Goal: Task Accomplishment & Management: Manage account settings

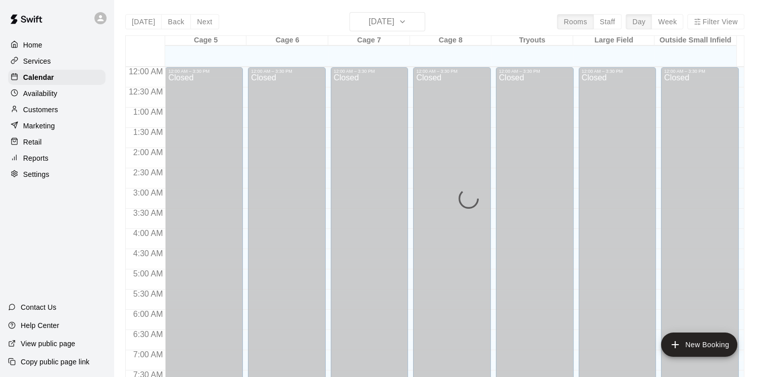
scroll to position [617, 0]
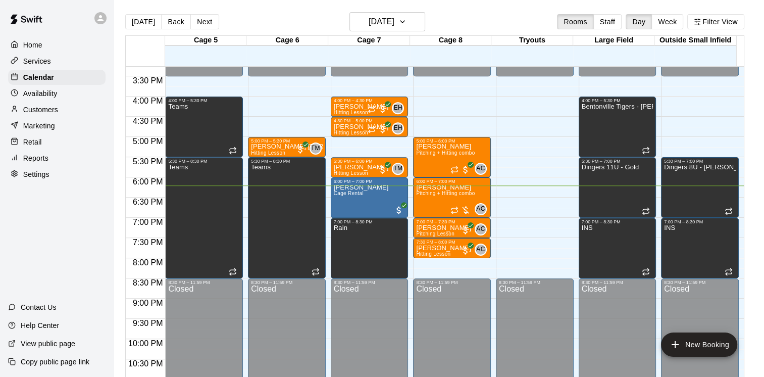
click at [63, 114] on div "Customers" at bounding box center [56, 109] width 97 height 15
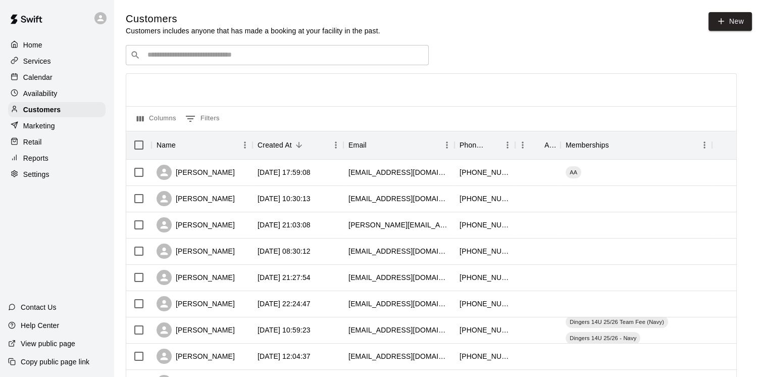
click at [148, 60] on div "​ ​" at bounding box center [277, 55] width 303 height 20
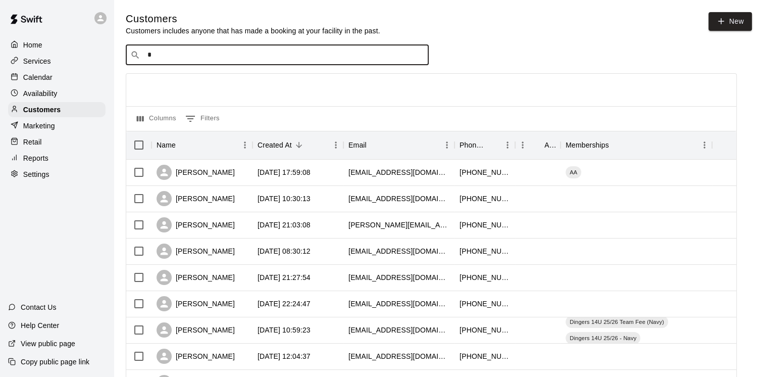
click at [212, 65] on div "​ * ​" at bounding box center [277, 55] width 303 height 20
type input "*******"
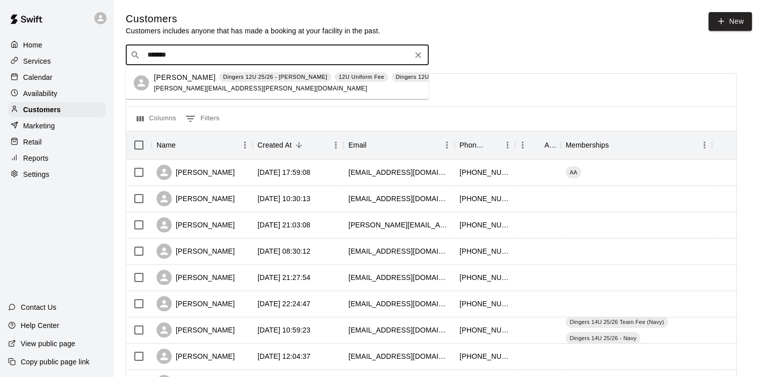
click at [204, 85] on span "[PERSON_NAME][EMAIL_ADDRESS][PERSON_NAME][DOMAIN_NAME]" at bounding box center [260, 88] width 213 height 7
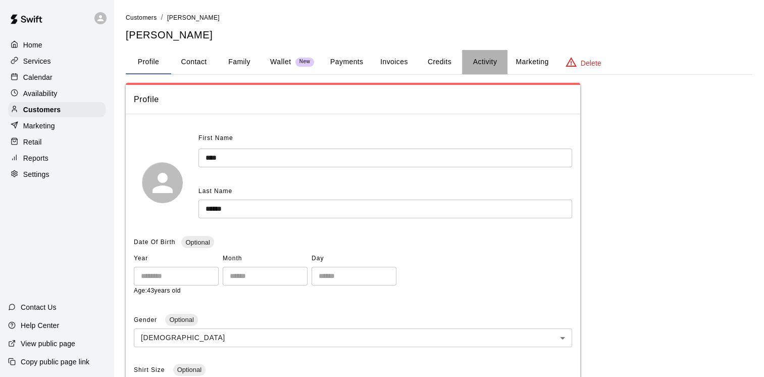
click at [474, 64] on button "Activity" at bounding box center [484, 62] width 45 height 24
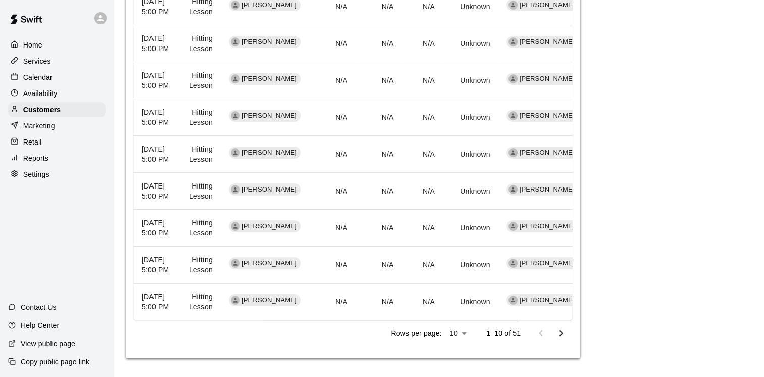
scroll to position [555, 0]
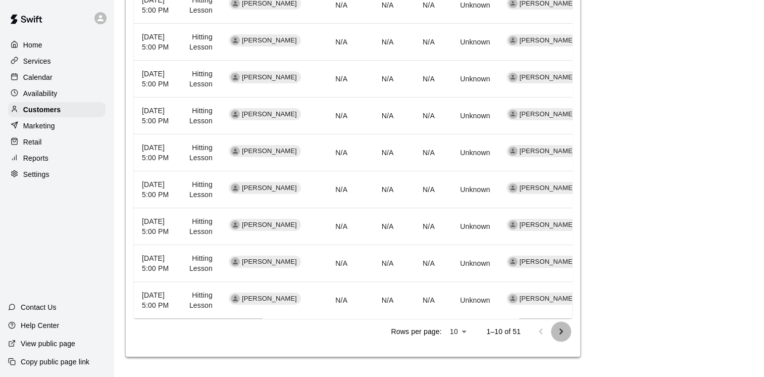
click at [560, 325] on icon "Go to next page" at bounding box center [561, 331] width 12 height 12
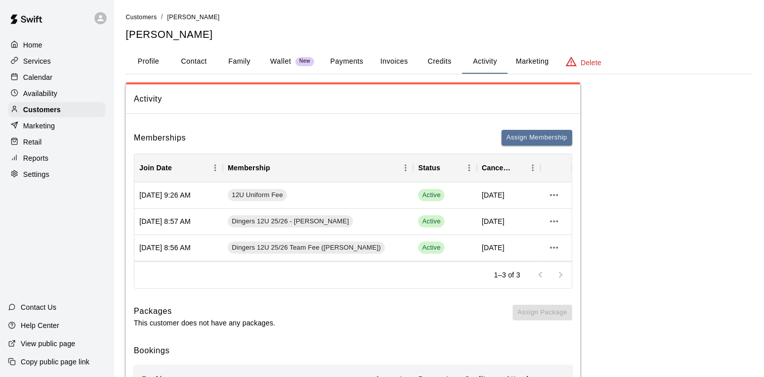
scroll to position [0, 0]
click at [46, 84] on div "Calendar" at bounding box center [56, 77] width 97 height 15
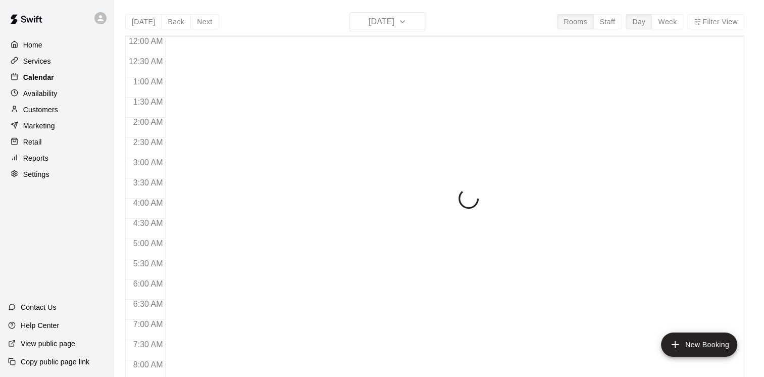
scroll to position [617, 0]
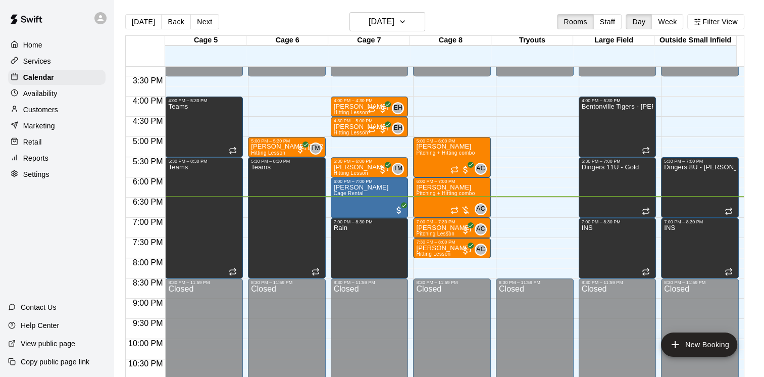
click at [402, 9] on main "[DATE] Back [DATE][DATE] Rooms Staff Day Week Filter View Cage 5 16 Tue Cage 6 …" at bounding box center [439, 196] width 650 height 393
click at [394, 19] on h6 "[DATE]" at bounding box center [382, 22] width 26 height 14
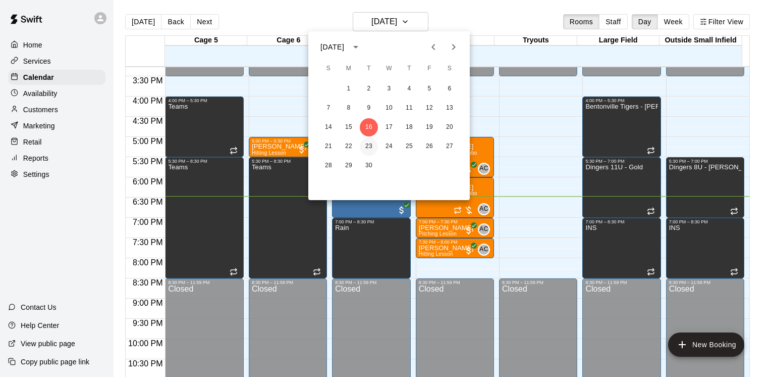
click at [370, 150] on button "23" at bounding box center [369, 146] width 18 height 18
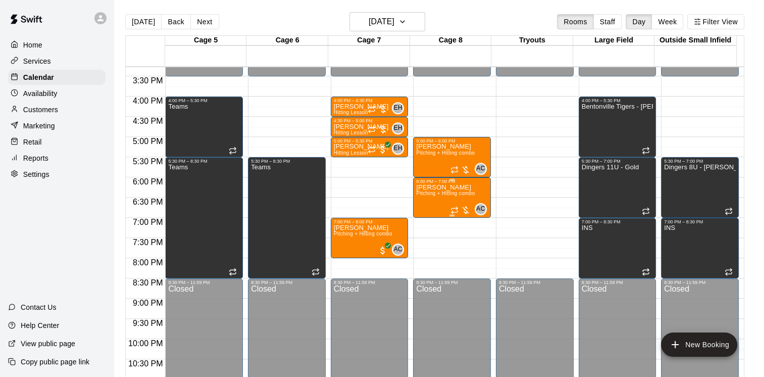
click at [460, 208] on div at bounding box center [460, 210] width 20 height 10
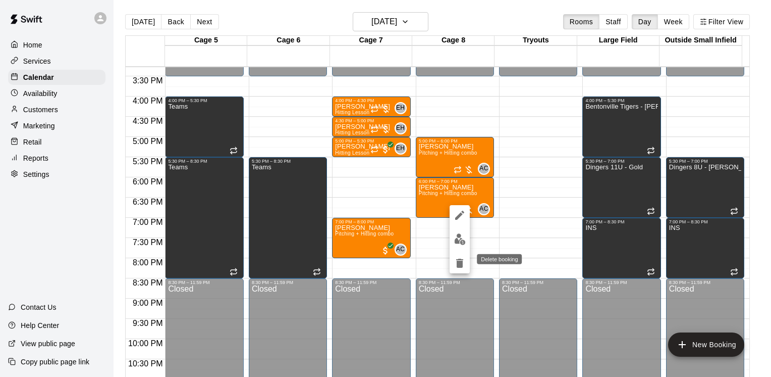
click at [456, 259] on icon "delete" at bounding box center [459, 262] width 7 height 9
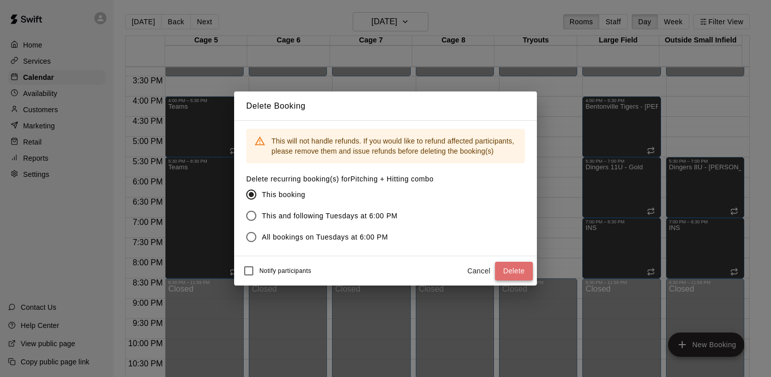
click at [517, 272] on button "Delete" at bounding box center [514, 271] width 38 height 19
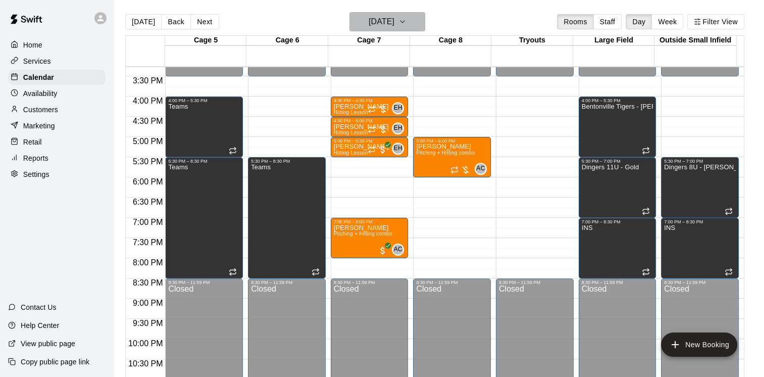
click at [413, 27] on button "[DATE]" at bounding box center [387, 21] width 76 height 19
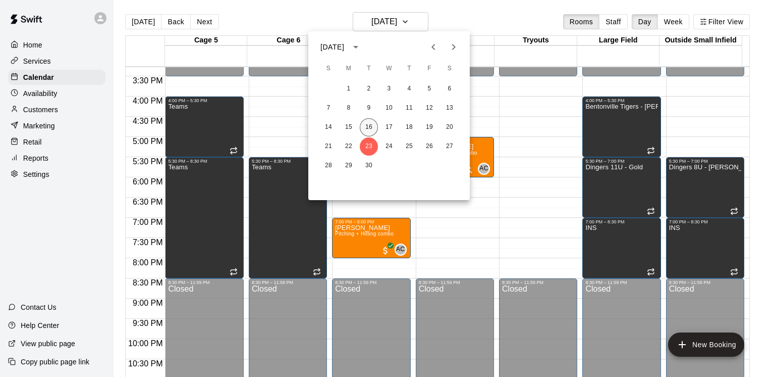
click at [367, 129] on button "16" at bounding box center [369, 127] width 18 height 18
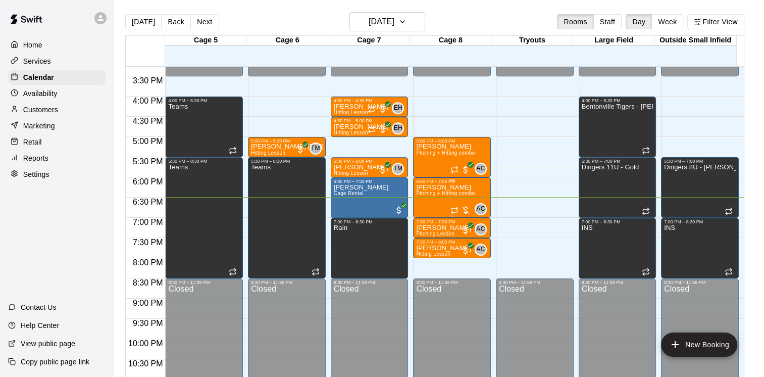
click at [463, 210] on div at bounding box center [460, 210] width 20 height 10
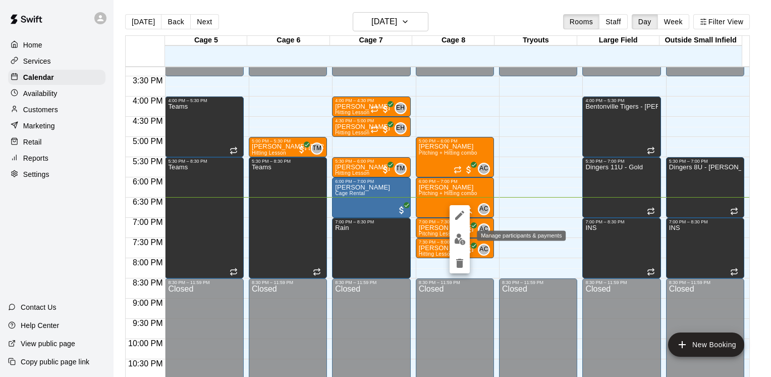
click at [458, 240] on img "edit" at bounding box center [460, 239] width 12 height 12
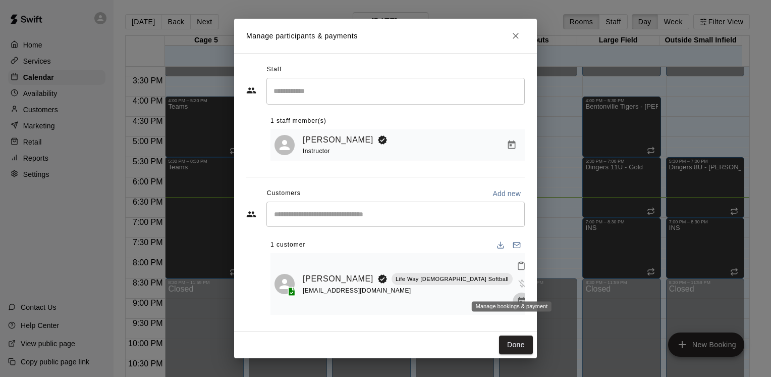
drag, startPoint x: 515, startPoint y: 286, endPoint x: 506, endPoint y: 287, distance: 8.7
click at [517, 296] on icon "Manage bookings & payment" at bounding box center [522, 301] width 10 height 10
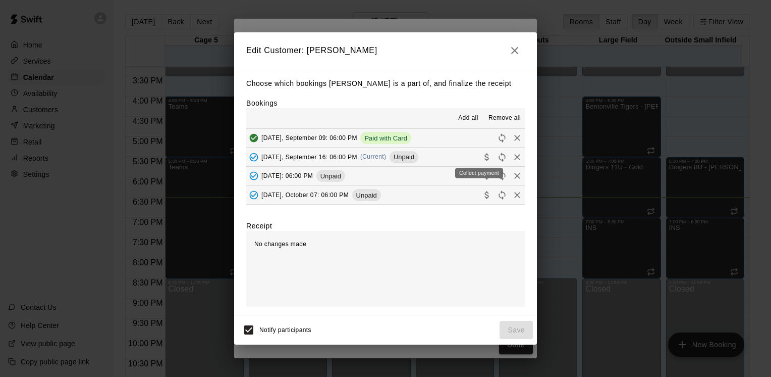
click at [482, 157] on icon "Collect payment" at bounding box center [487, 157] width 10 height 10
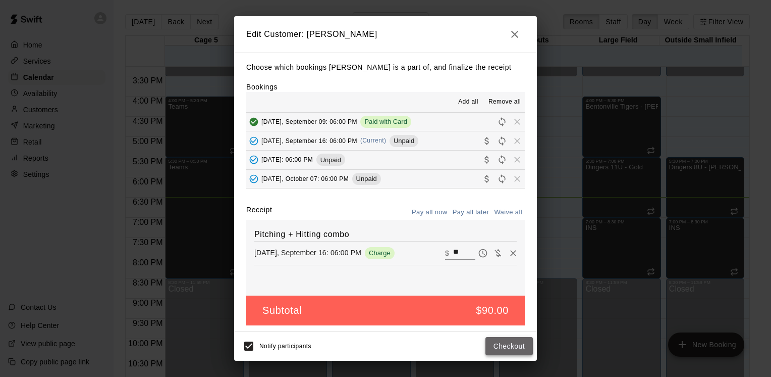
click at [503, 341] on button "Checkout" at bounding box center [509, 346] width 47 height 19
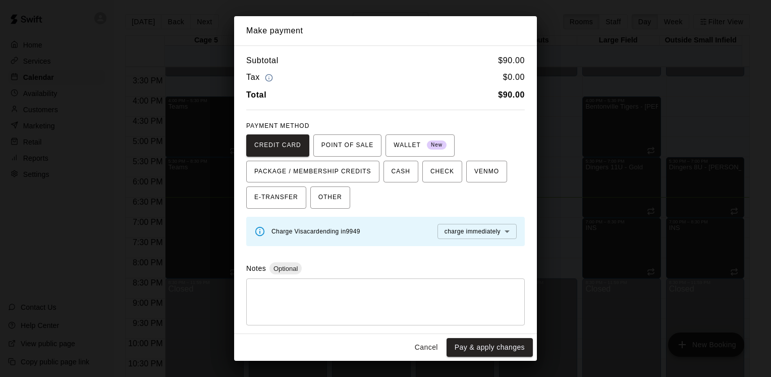
click at [503, 341] on button "Pay & apply changes" at bounding box center [490, 347] width 86 height 19
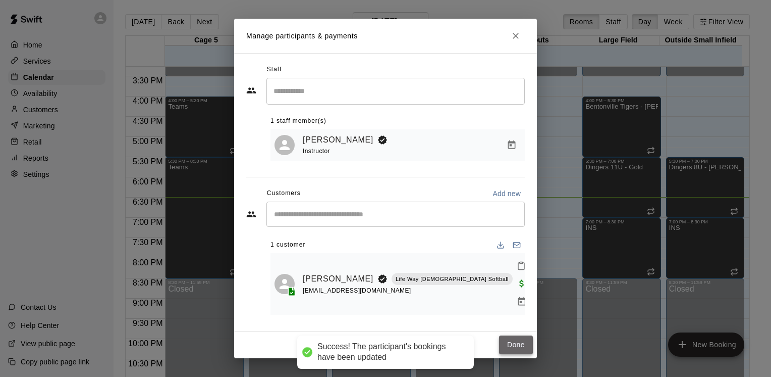
click at [507, 336] on button "Done" at bounding box center [516, 344] width 34 height 19
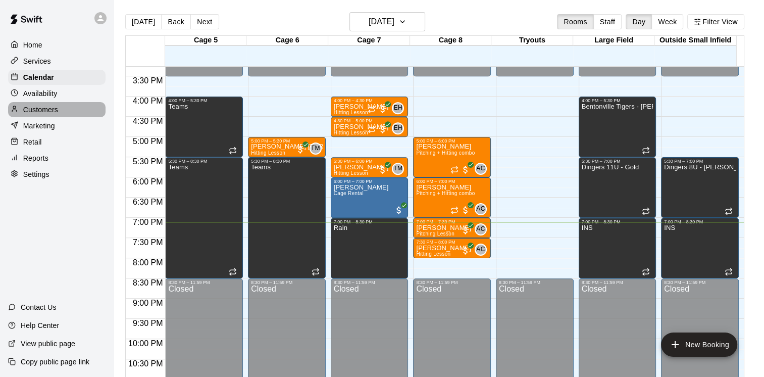
click at [60, 113] on div "Customers" at bounding box center [56, 109] width 97 height 15
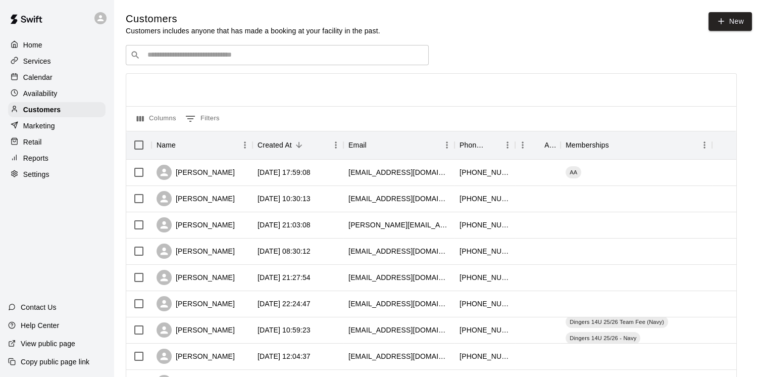
click at [248, 54] on input "Search customers by name or email" at bounding box center [284, 55] width 280 height 10
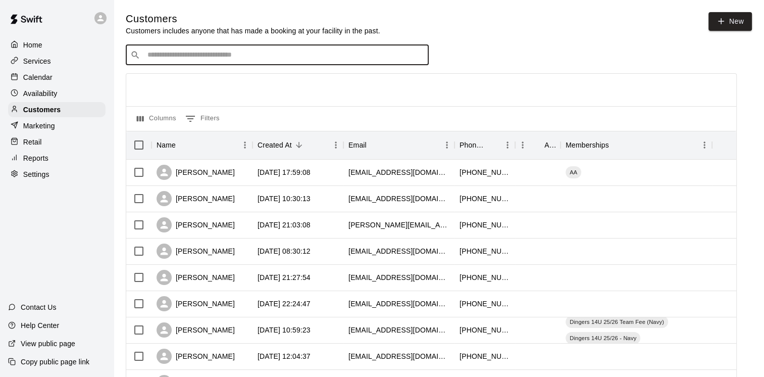
type input "*"
type input "*****"
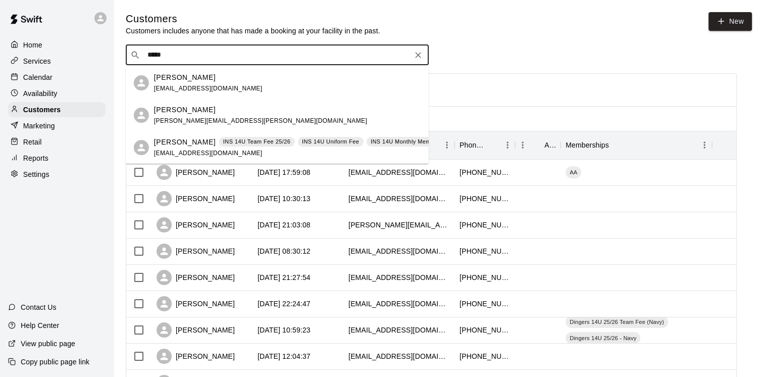
click at [236, 145] on p "INS 14U Team Fee 25/26" at bounding box center [257, 141] width 68 height 9
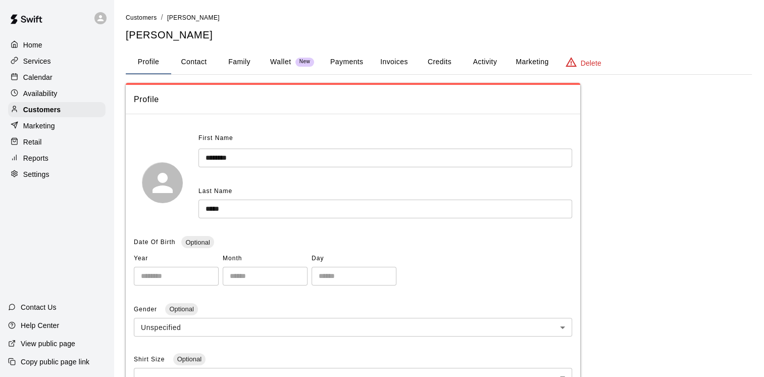
click at [355, 46] on div "**********" at bounding box center [439, 353] width 626 height 683
click at [355, 61] on button "Payments" at bounding box center [346, 62] width 49 height 24
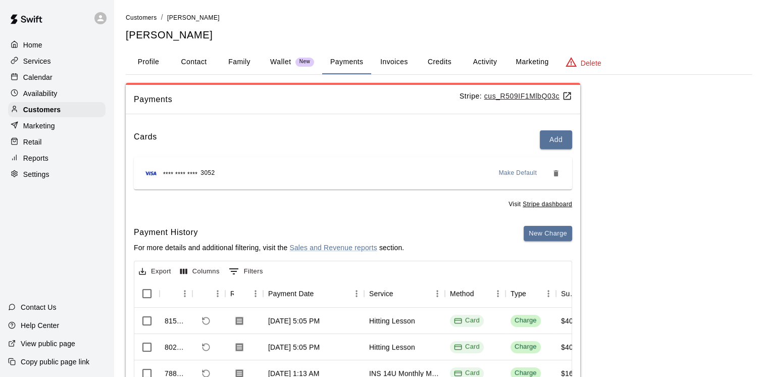
drag, startPoint x: 59, startPoint y: 75, endPoint x: 95, endPoint y: 102, distance: 45.1
click at [59, 75] on div "Calendar" at bounding box center [56, 77] width 97 height 15
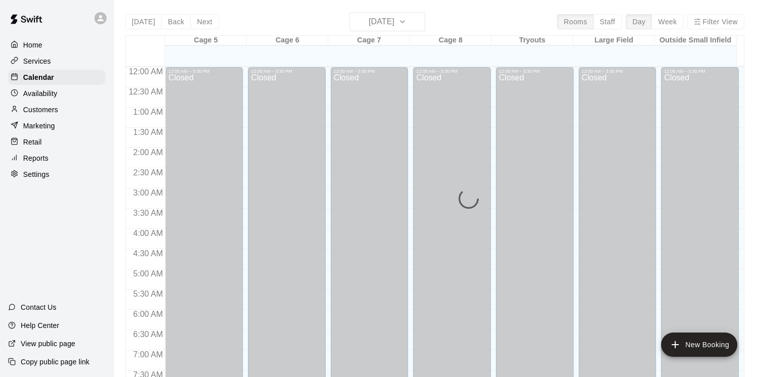
scroll to position [617, 0]
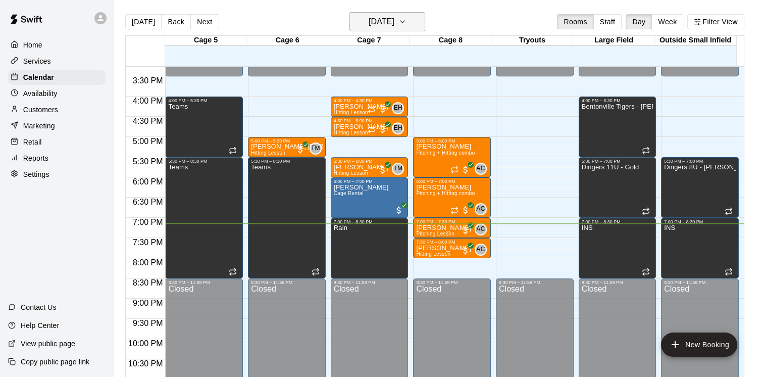
click at [394, 24] on h6 "[DATE]" at bounding box center [382, 22] width 26 height 14
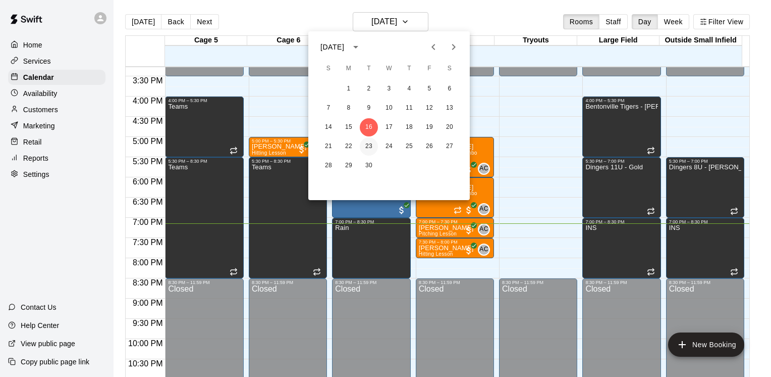
click at [374, 147] on button "23" at bounding box center [369, 146] width 18 height 18
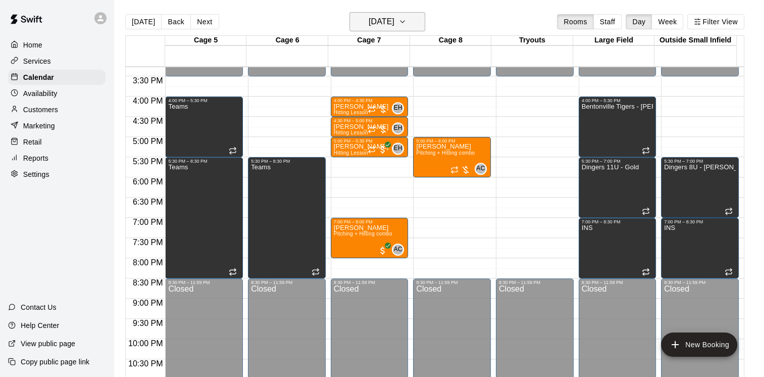
click at [377, 20] on h6 "[DATE]" at bounding box center [382, 22] width 26 height 14
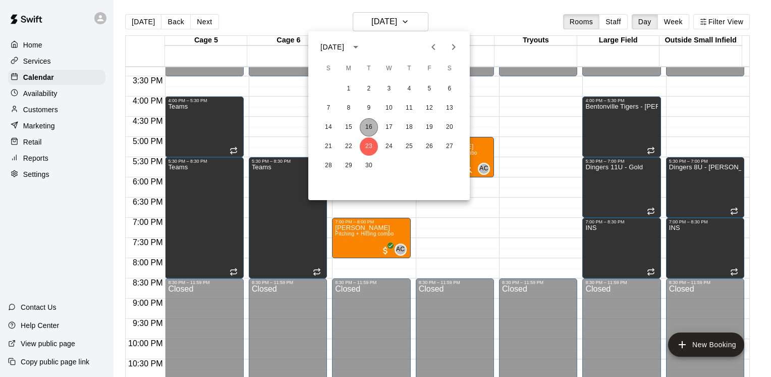
click at [368, 131] on button "16" at bounding box center [369, 127] width 18 height 18
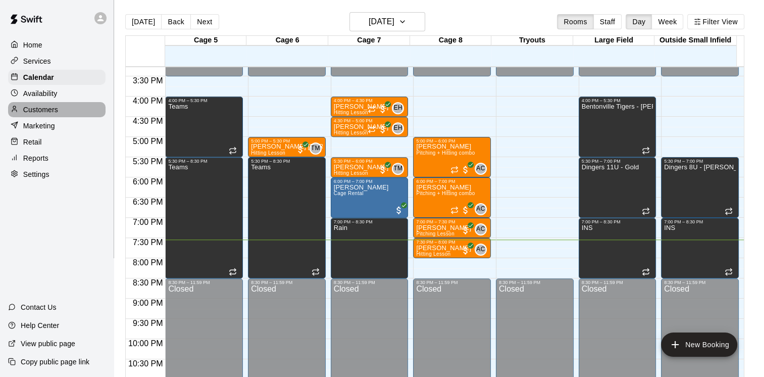
click at [24, 117] on div "Customers" at bounding box center [56, 109] width 97 height 15
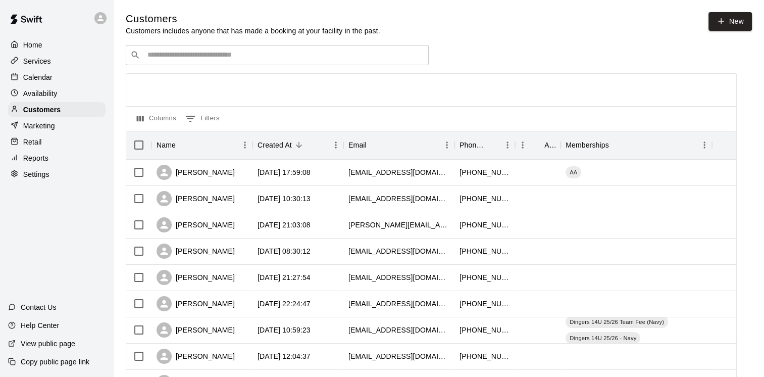
click at [299, 55] on input "Search customers by name or email" at bounding box center [284, 55] width 280 height 10
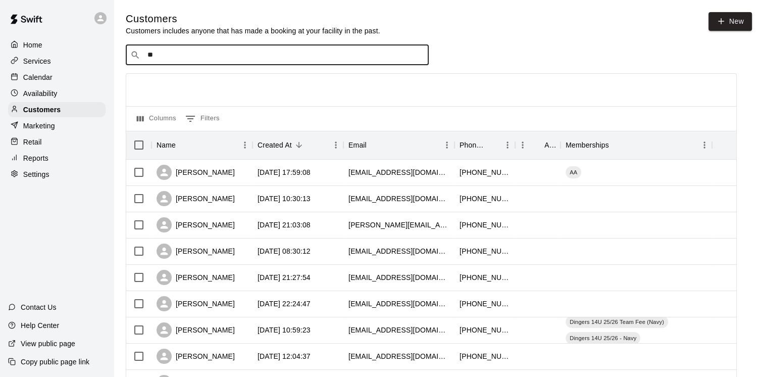
click at [295, 47] on div "​ ** ​" at bounding box center [277, 55] width 303 height 20
type input "*****"
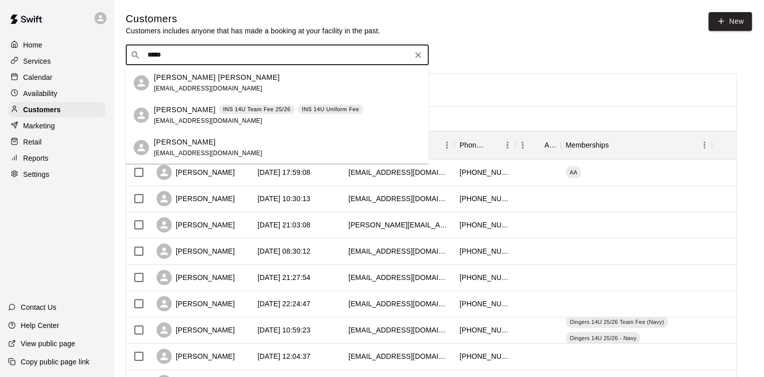
click at [249, 114] on div "[DEMOGRAPHIC_DATA][PERSON_NAME] INS 14U Team Fee 25/26 INS 14U Uniform Fee" at bounding box center [259, 110] width 210 height 11
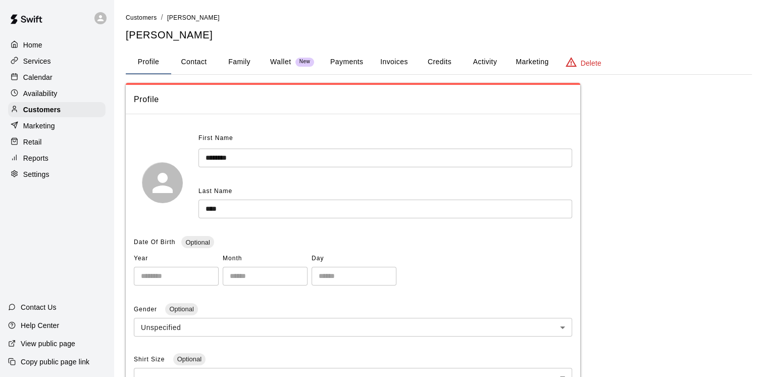
click at [243, 65] on button "Family" at bounding box center [239, 62] width 45 height 24
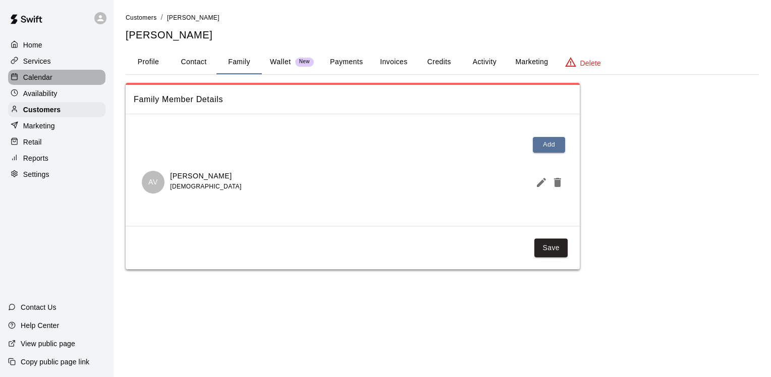
click at [33, 75] on p "Calendar" at bounding box center [37, 77] width 29 height 10
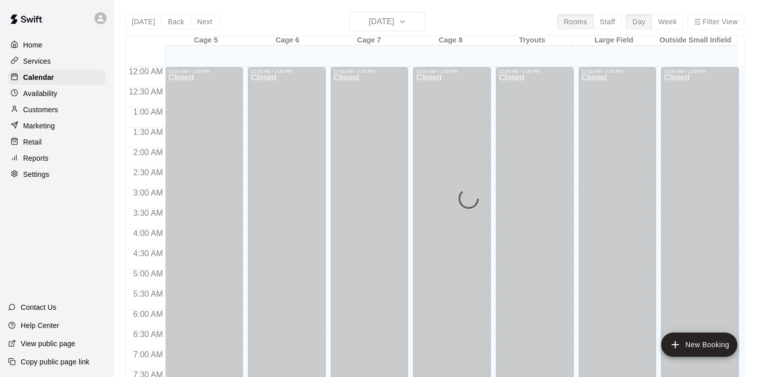
scroll to position [617, 0]
